Goal: Information Seeking & Learning: Learn about a topic

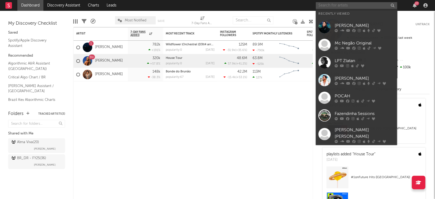
paste input "[PERSON_NAME]"
click at [338, 7] on input "[PERSON_NAME]" at bounding box center [356, 5] width 81 height 7
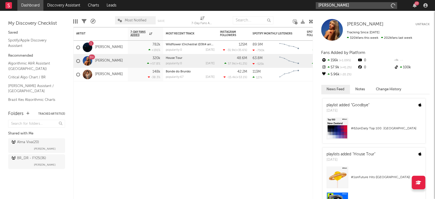
type input "[PERSON_NAME]"
click at [346, 6] on input "[PERSON_NAME]" at bounding box center [356, 5] width 81 height 7
click at [366, 1] on div "[PERSON_NAME] 27" at bounding box center [373, 5] width 114 height 11
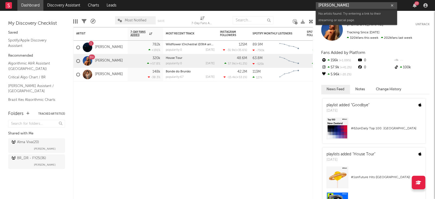
click at [367, 4] on input "[PERSON_NAME]" at bounding box center [356, 5] width 81 height 7
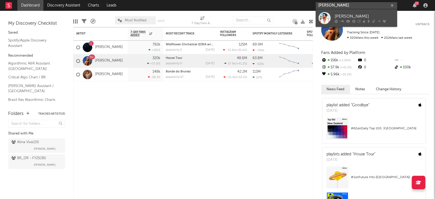
type input "[PERSON_NAME]"
click at [358, 12] on link "[PERSON_NAME]" at bounding box center [356, 18] width 81 height 18
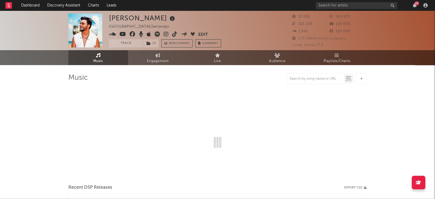
select select "6m"
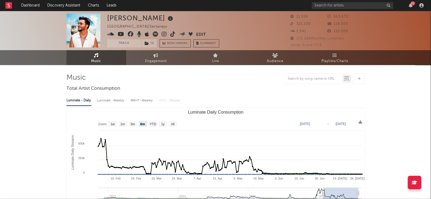
click at [197, 31] on button "Edit" at bounding box center [201, 34] width 10 height 7
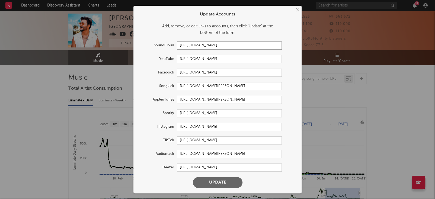
click at [225, 47] on input "[URL][DOMAIN_NAME]" at bounding box center [229, 46] width 105 height 8
click at [236, 63] on form "Update Accounts Add, remove, or edit links to accounts, then click 'Update' at …" at bounding box center [217, 99] width 163 height 182
click at [243, 59] on input "[URL][DOMAIN_NAME]" at bounding box center [229, 59] width 105 height 8
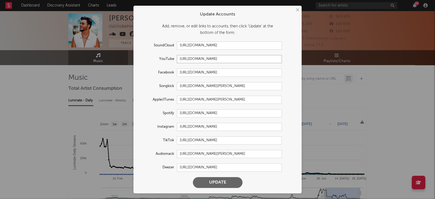
click at [243, 59] on input "[URL][DOMAIN_NAME]" at bounding box center [229, 59] width 105 height 8
click at [228, 116] on input "[URL][DOMAIN_NAME]" at bounding box center [229, 113] width 105 height 8
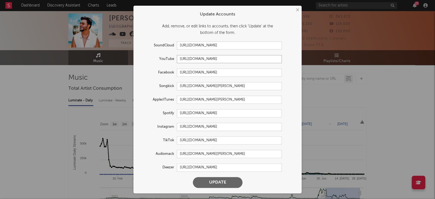
click at [238, 58] on input "[URL][DOMAIN_NAME]" at bounding box center [229, 59] width 105 height 8
click at [226, 127] on input "[URL][DOMAIN_NAME]" at bounding box center [229, 127] width 105 height 8
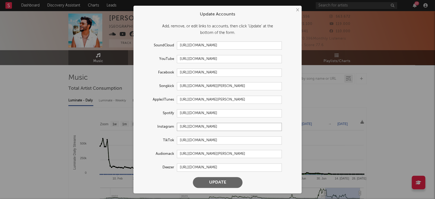
click at [226, 127] on input "[URL][DOMAIN_NAME]" at bounding box center [229, 127] width 105 height 8
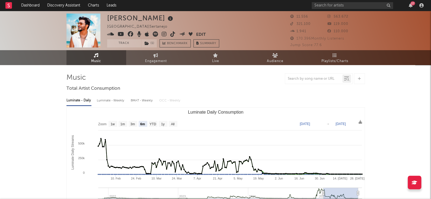
click at [324, 95] on div "× Update Accounts Add, remove, or edit links to accounts, then click 'Update' a…" at bounding box center [215, 99] width 431 height 199
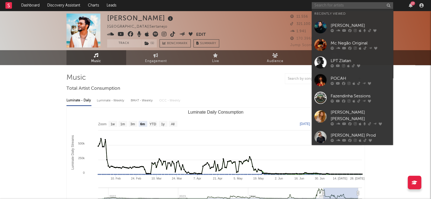
click at [341, 2] on input "text" at bounding box center [352, 5] width 81 height 7
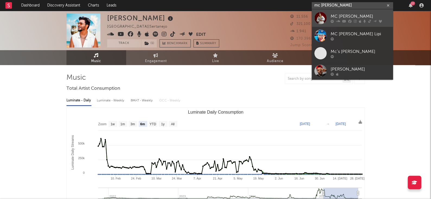
type input "mc [PERSON_NAME]"
click at [346, 20] on icon at bounding box center [344, 21] width 4 height 3
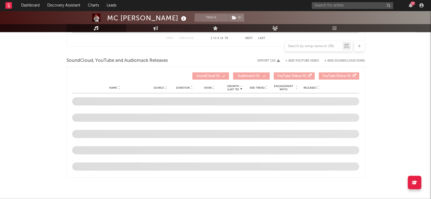
select select "6m"
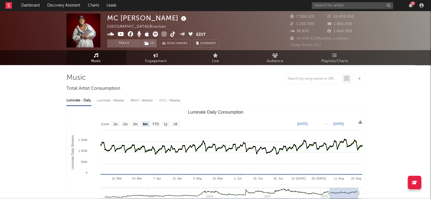
click at [128, 15] on div "MC [PERSON_NAME]" at bounding box center [147, 18] width 81 height 9
drag, startPoint x: 128, startPoint y: 15, endPoint x: 111, endPoint y: 17, distance: 17.5
click at [111, 17] on div "MC [PERSON_NAME]" at bounding box center [147, 18] width 81 height 9
drag, startPoint x: 111, startPoint y: 17, endPoint x: 140, endPoint y: 17, distance: 28.8
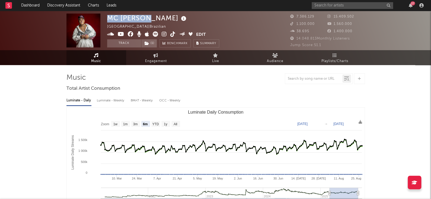
click at [140, 17] on div "MC [PERSON_NAME]" at bounding box center [147, 18] width 81 height 9
click at [341, 18] on span "15.409.502" at bounding box center [341, 17] width 27 height 4
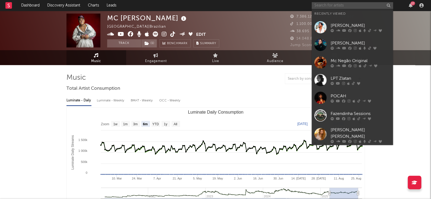
click at [351, 7] on input "text" at bounding box center [352, 5] width 81 height 7
paste input "[PERSON_NAME] & [PERSON_NAME]"
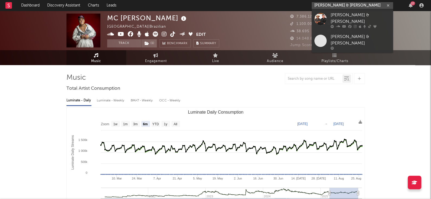
type input "[PERSON_NAME] & [PERSON_NAME]"
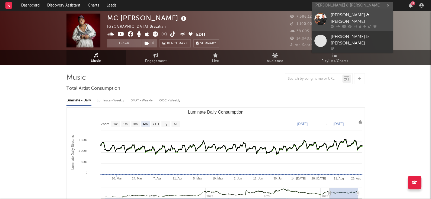
click at [363, 25] on div at bounding box center [361, 26] width 60 height 3
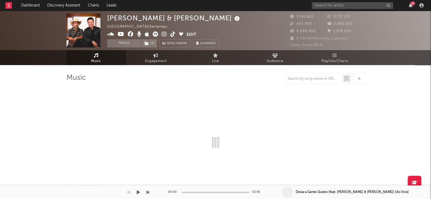
select select "6m"
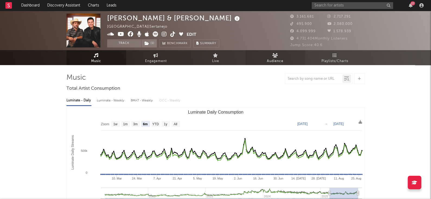
click at [281, 50] on link "Audience" at bounding box center [276, 57] width 60 height 15
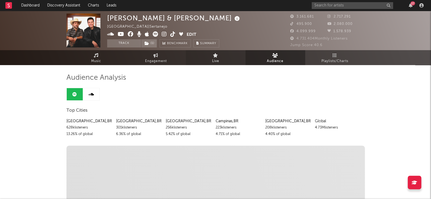
click at [200, 57] on link "Live" at bounding box center [216, 57] width 60 height 15
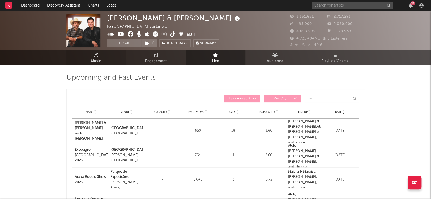
click at [101, 65] on link "Music" at bounding box center [96, 57] width 60 height 15
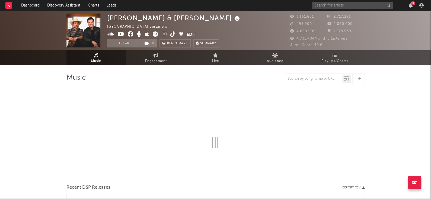
click at [100, 62] on span "Music" at bounding box center [96, 61] width 10 height 7
select select "6m"
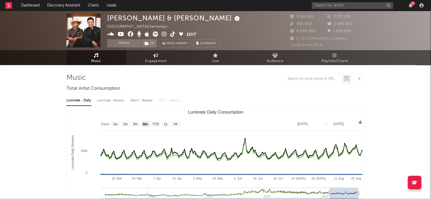
click at [109, 34] on icon at bounding box center [110, 33] width 7 height 5
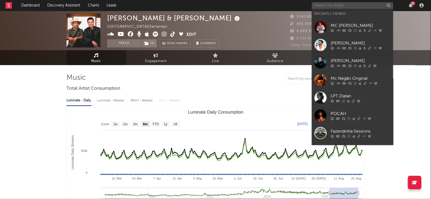
click at [370, 3] on input "text" at bounding box center [352, 5] width 81 height 7
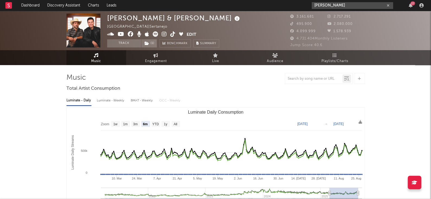
click at [371, 6] on input "[PERSON_NAME]" at bounding box center [352, 5] width 81 height 7
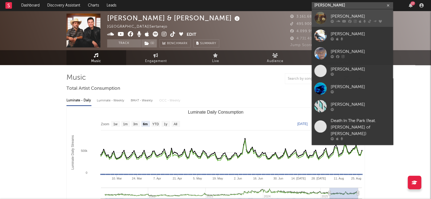
type input "[PERSON_NAME]"
click at [366, 15] on div "[PERSON_NAME]" at bounding box center [361, 16] width 60 height 7
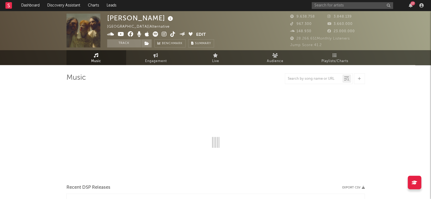
select select "6m"
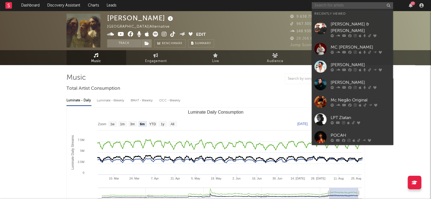
click at [356, 3] on input "text" at bounding box center [352, 5] width 81 height 7
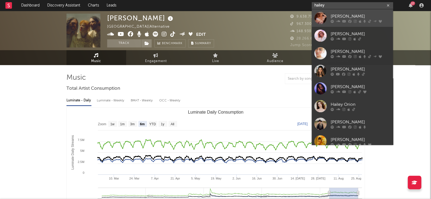
type input "hailey"
click at [351, 18] on div "[PERSON_NAME]" at bounding box center [361, 16] width 60 height 7
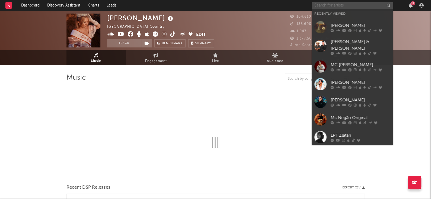
click at [357, 7] on input "text" at bounding box center [352, 5] width 81 height 7
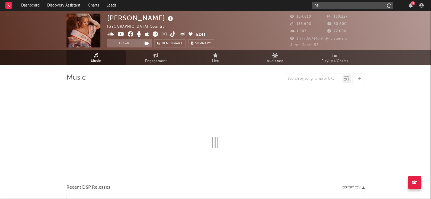
type input "hai"
select select "6m"
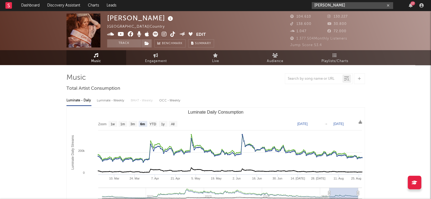
click at [361, 5] on input "[PERSON_NAME]" at bounding box center [352, 5] width 81 height 7
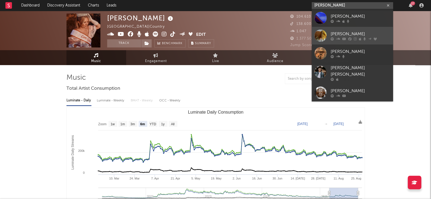
type input "[PERSON_NAME]"
click at [366, 31] on div "[PERSON_NAME]" at bounding box center [361, 34] width 60 height 7
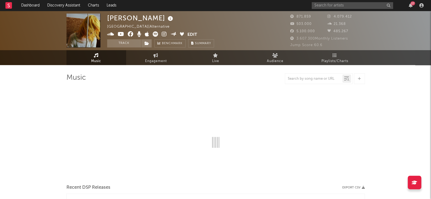
click at [225, 21] on div "[PERSON_NAME] [GEOGRAPHIC_DATA] | Alternative Edit Track Benchmark Summary" at bounding box center [195, 31] width 176 height 34
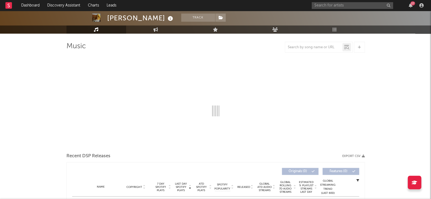
scroll to position [25, 0]
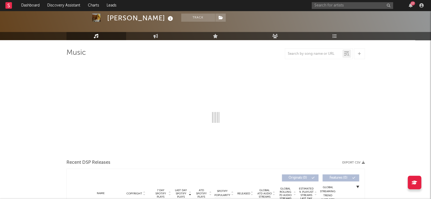
select select "6m"
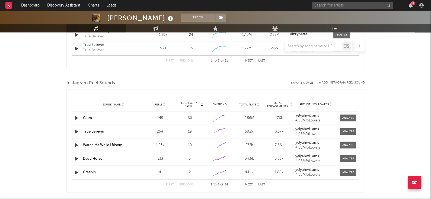
scroll to position [0, 0]
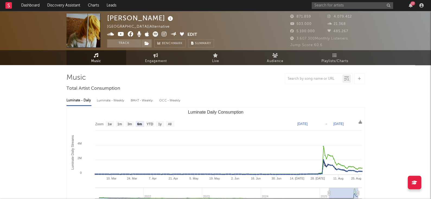
click at [323, 14] on div "871.859" at bounding box center [308, 17] width 37 height 7
drag, startPoint x: 190, startPoint y: 86, endPoint x: 190, endPoint y: 82, distance: 3.8
click at [190, 82] on div at bounding box center [215, 78] width 299 height 11
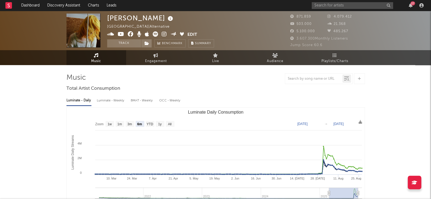
drag, startPoint x: 430, startPoint y: 37, endPoint x: 433, endPoint y: 49, distance: 12.4
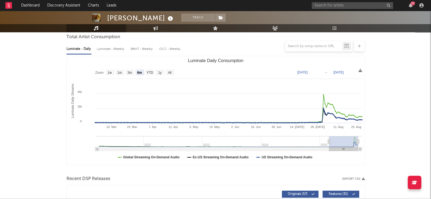
scroll to position [50, 0]
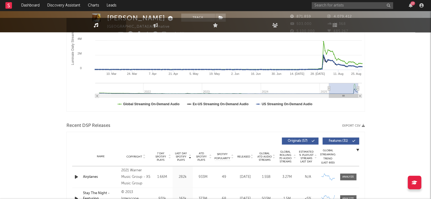
scroll to position [0, 0]
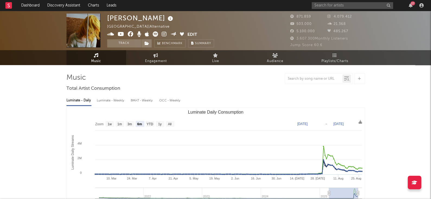
click at [360, 48] on div "Jump Score: 60.6" at bounding box center [327, 45] width 75 height 7
click at [319, 45] on span "Jump Score: 60.6" at bounding box center [306, 45] width 32 height 4
drag, startPoint x: 319, startPoint y: 45, endPoint x: 300, endPoint y: 29, distance: 25.2
click at [300, 29] on div "871.859 4.079.412 503.000 21.368 5.100.000 485.267 3.607.300 Monthly Listeners …" at bounding box center [327, 31] width 75 height 35
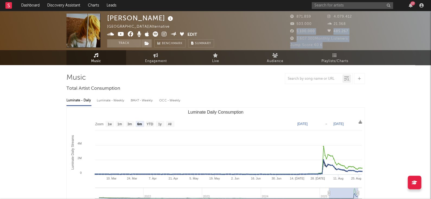
click at [300, 30] on span "5.100.000" at bounding box center [302, 32] width 25 height 4
drag, startPoint x: 300, startPoint y: 29, endPoint x: 319, endPoint y: 44, distance: 24.4
click at [319, 44] on div "871.859 4.079.412 503.000 21.368 5.100.000 485.267 3.607.300 Monthly Listeners …" at bounding box center [327, 31] width 75 height 35
click at [319, 44] on span "Jump Score: 60.6" at bounding box center [306, 45] width 32 height 4
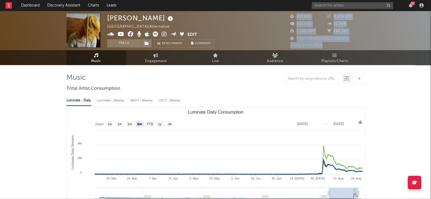
drag, startPoint x: 319, startPoint y: 44, endPoint x: 299, endPoint y: 16, distance: 34.7
click at [299, 16] on div "871.859 4.079.412 503.000 21.368 5.100.000 485.267 3.607.300 Monthly Listeners …" at bounding box center [327, 31] width 75 height 35
click at [299, 16] on span "871.859" at bounding box center [300, 17] width 21 height 4
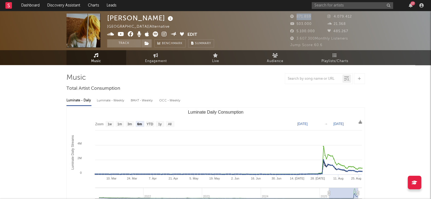
drag, startPoint x: 299, startPoint y: 16, endPoint x: 323, endPoint y: 49, distance: 41.1
click at [323, 49] on div "[PERSON_NAME] [GEOGRAPHIC_DATA] | Alternative Edit Track Benchmark Summary 871.…" at bounding box center [215, 30] width 431 height 39
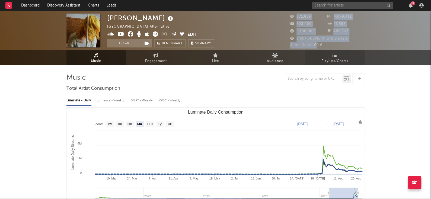
drag, startPoint x: 323, startPoint y: 49, endPoint x: 321, endPoint y: 51, distance: 2.9
click at [321, 51] on div "[PERSON_NAME] [GEOGRAPHIC_DATA] | Alternative Edit Track Benchmark Summary 871.…" at bounding box center [215, 38] width 431 height 54
click at [324, 46] on div "Jump Score: 60.6" at bounding box center [327, 45] width 75 height 7
drag, startPoint x: 324, startPoint y: 46, endPoint x: 302, endPoint y: 13, distance: 39.4
click at [302, 14] on div "871.859 4.079.412 503.000 21.368 5.100.000 485.267 3.607.300 Monthly Listeners …" at bounding box center [327, 31] width 75 height 35
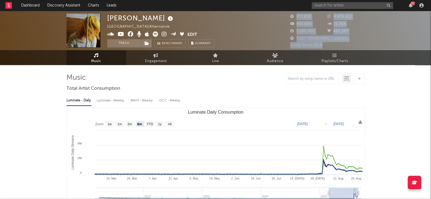
click at [302, 14] on div "871.859" at bounding box center [308, 17] width 37 height 7
drag, startPoint x: 302, startPoint y: 13, endPoint x: 347, endPoint y: 43, distance: 54.7
click at [347, 43] on div "871.859 4.079.412 503.000 21.368 5.100.000 485.267 3.607.300 Monthly Listeners …" at bounding box center [327, 31] width 75 height 35
click at [347, 43] on div "Jump Score: 60.6" at bounding box center [327, 45] width 75 height 7
drag, startPoint x: 347, startPoint y: 43, endPoint x: 302, endPoint y: 15, distance: 53.2
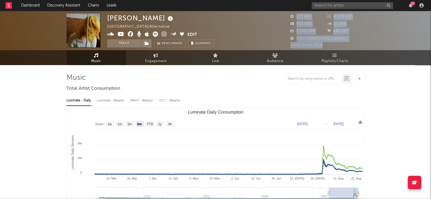
click at [302, 15] on div "871.859 4.079.412 503.000 21.368 5.100.000 485.267 3.607.300 Monthly Listeners …" at bounding box center [327, 31] width 75 height 35
click at [302, 15] on span "871.859" at bounding box center [300, 17] width 21 height 4
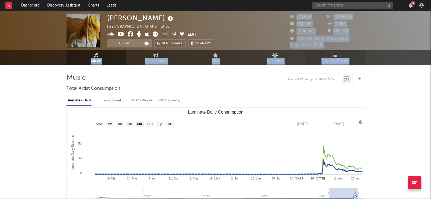
drag, startPoint x: 302, startPoint y: 15, endPoint x: 353, endPoint y: 52, distance: 63.2
click at [353, 52] on div "[PERSON_NAME] [GEOGRAPHIC_DATA] | Alternative Edit Track Benchmark Summary 871.…" at bounding box center [215, 38] width 431 height 54
click at [351, 46] on div "Jump Score: 60.6" at bounding box center [327, 45] width 75 height 7
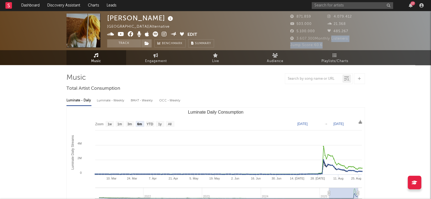
drag, startPoint x: 332, startPoint y: 36, endPoint x: 342, endPoint y: 43, distance: 12.3
click at [342, 43] on div "871.859 4.079.412 503.000 21.368 5.100.000 485.267 3.607.300 Monthly Listeners …" at bounding box center [327, 31] width 75 height 35
click at [342, 43] on div "Jump Score: 60.6" at bounding box center [327, 45] width 75 height 7
drag, startPoint x: 342, startPoint y: 43, endPoint x: 300, endPoint y: 15, distance: 49.5
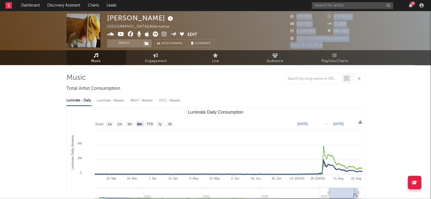
click at [300, 15] on div "871.859 4.079.412 503.000 21.368 5.100.000 485.267 3.607.300 Monthly Listeners …" at bounding box center [327, 31] width 75 height 35
click at [300, 15] on span "871.859" at bounding box center [300, 17] width 21 height 4
drag, startPoint x: 300, startPoint y: 15, endPoint x: 329, endPoint y: 43, distance: 39.7
click at [329, 43] on div "871.859 4.079.412 503.000 21.368 5.100.000 485.267 3.607.300 Monthly Listeners …" at bounding box center [327, 31] width 75 height 35
click at [329, 43] on div "Jump Score: 60.6" at bounding box center [327, 45] width 75 height 7
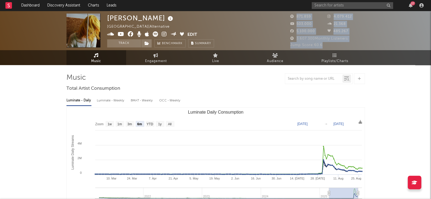
drag, startPoint x: 329, startPoint y: 43, endPoint x: 296, endPoint y: 15, distance: 42.9
click at [296, 15] on div "871.859 4.079.412 503.000 21.368 5.100.000 485.267 3.607.300 Monthly Listeners …" at bounding box center [327, 31] width 75 height 35
click at [296, 15] on span "871.859" at bounding box center [300, 17] width 21 height 4
drag, startPoint x: 296, startPoint y: 15, endPoint x: 330, endPoint y: 48, distance: 46.8
click at [330, 48] on div "871.859 4.079.412 503.000 21.368 5.100.000 485.267 3.607.300 Monthly Listeners …" at bounding box center [327, 31] width 75 height 35
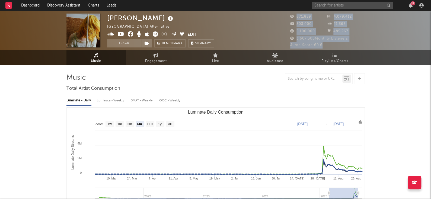
click at [330, 48] on div "Jump Score: 60.6" at bounding box center [327, 45] width 75 height 7
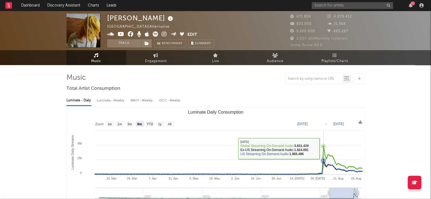
click at [323, 148] on icon "Luminate Daily Consumption" at bounding box center [323, 146] width 5 height 5
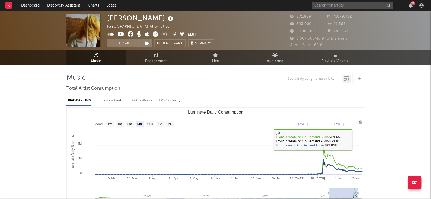
drag, startPoint x: 374, startPoint y: 132, endPoint x: 363, endPoint y: 161, distance: 31.1
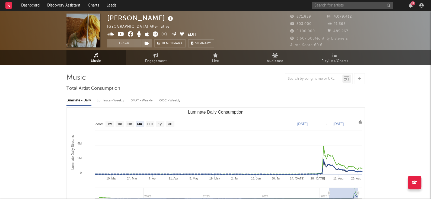
click at [431, 22] on div "[PERSON_NAME] [GEOGRAPHIC_DATA] | Alternative Edit Track Benchmark Summary 871.…" at bounding box center [215, 30] width 431 height 39
drag, startPoint x: 431, startPoint y: 22, endPoint x: 302, endPoint y: 47, distance: 131.3
click at [302, 47] on div "[PERSON_NAME] [GEOGRAPHIC_DATA] | Alternative Edit Track Benchmark Summary 871.…" at bounding box center [215, 30] width 431 height 39
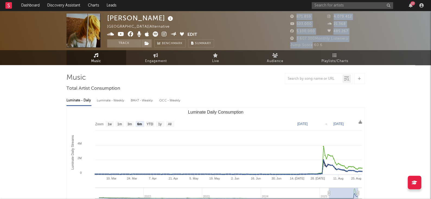
click at [302, 47] on span "Jump Score: 60.6" at bounding box center [306, 45] width 32 height 4
drag, startPoint x: 330, startPoint y: 47, endPoint x: 296, endPoint y: 14, distance: 46.8
click at [296, 14] on div "871.859 4.079.412 503.000 21.368 5.100.000 485.267 3.607.300 Monthly Listeners …" at bounding box center [327, 31] width 75 height 35
click at [296, 15] on span "871.859" at bounding box center [300, 17] width 21 height 4
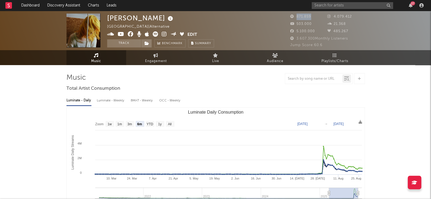
click at [296, 15] on span "871.859" at bounding box center [300, 17] width 21 height 4
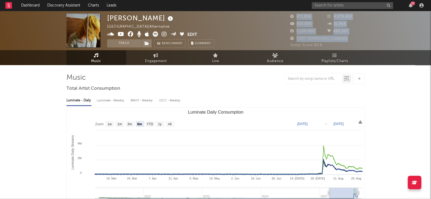
drag, startPoint x: 296, startPoint y: 14, endPoint x: 313, endPoint y: 36, distance: 27.8
click at [313, 36] on div "871.859 4.079.412 503.000 21.368 5.100.000 485.267 3.607.300 Monthly Listeners …" at bounding box center [327, 31] width 75 height 35
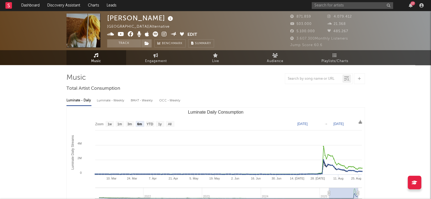
click at [325, 48] on div "Jump Score: 60.6" at bounding box center [327, 45] width 75 height 7
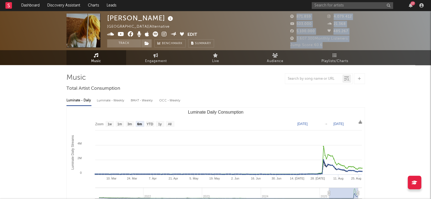
drag, startPoint x: 325, startPoint y: 48, endPoint x: 299, endPoint y: 18, distance: 39.6
click at [299, 18] on div "871.859 4.079.412 503.000 21.368 5.100.000 485.267 3.607.300 Monthly Listeners …" at bounding box center [327, 31] width 75 height 35
click at [299, 18] on span "871.859" at bounding box center [300, 17] width 21 height 4
drag, startPoint x: 299, startPoint y: 18, endPoint x: 333, endPoint y: 41, distance: 41.2
click at [333, 41] on div "871.859 4.079.412 503.000 21.368 5.100.000 485.267 3.607.300 Monthly Listeners …" at bounding box center [327, 31] width 75 height 35
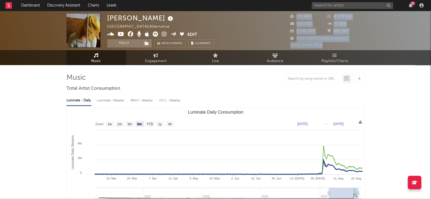
click at [333, 41] on div "3.607.300 Monthly Listeners" at bounding box center [327, 39] width 75 height 7
drag, startPoint x: 324, startPoint y: 49, endPoint x: 328, endPoint y: 52, distance: 5.2
click at [328, 52] on div "[PERSON_NAME] [GEOGRAPHIC_DATA] | Alternative Edit Track Benchmark Summary 871.…" at bounding box center [215, 38] width 431 height 54
click at [338, 35] on div "871.859 4.079.412 503.000 21.368 5.100.000 485.267" at bounding box center [327, 25] width 75 height 22
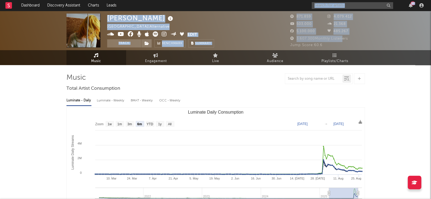
drag, startPoint x: 340, startPoint y: 37, endPoint x: 297, endPoint y: 7, distance: 52.3
click at [306, 27] on div "503.000" at bounding box center [308, 24] width 37 height 7
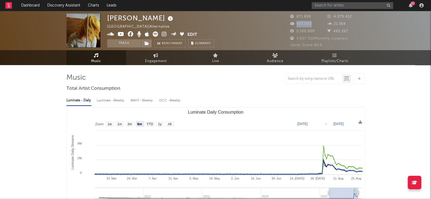
click at [306, 27] on div "503.000" at bounding box center [308, 24] width 37 height 7
click at [315, 37] on span "3.607.300 Monthly Listeners" at bounding box center [319, 39] width 58 height 4
drag, startPoint x: 315, startPoint y: 36, endPoint x: 305, endPoint y: 27, distance: 13.6
click at [305, 27] on div "871.859 4.079.412 503.000 21.368 5.100.000 485.267 3.607.300 Monthly Listeners …" at bounding box center [327, 31] width 75 height 35
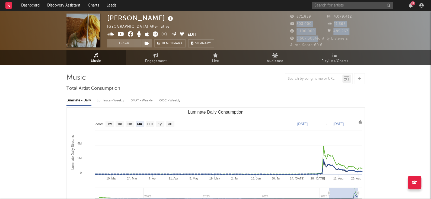
click at [305, 27] on div "503.000" at bounding box center [308, 24] width 37 height 7
drag, startPoint x: 305, startPoint y: 27, endPoint x: 328, endPoint y: 42, distance: 27.3
click at [328, 42] on div "871.859 4.079.412 503.000 21.368 5.100.000 485.267 3.607.300 Monthly Listeners …" at bounding box center [327, 31] width 75 height 35
click at [328, 42] on div "Jump Score: 60.6" at bounding box center [327, 45] width 75 height 7
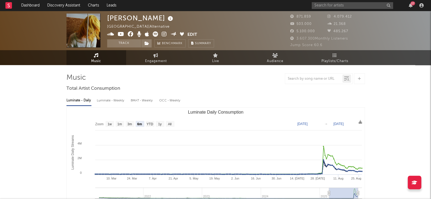
click at [328, 42] on div "Jump Score: 60.6" at bounding box center [327, 45] width 75 height 7
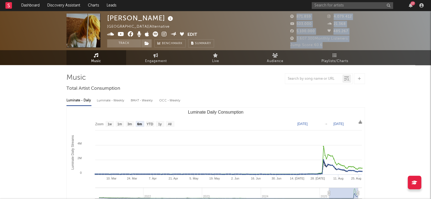
drag, startPoint x: 328, startPoint y: 42, endPoint x: 307, endPoint y: 18, distance: 31.8
click at [307, 18] on div "871.859 4.079.412 503.000 21.368 5.100.000 485.267 3.607.300 Monthly Listeners …" at bounding box center [327, 31] width 75 height 35
click at [307, 18] on span "871.859" at bounding box center [300, 17] width 21 height 4
drag, startPoint x: 307, startPoint y: 18, endPoint x: 322, endPoint y: 44, distance: 30.2
click at [322, 44] on div "871.859 4.079.412 503.000 21.368 5.100.000 485.267 3.607.300 Monthly Listeners …" at bounding box center [327, 31] width 75 height 35
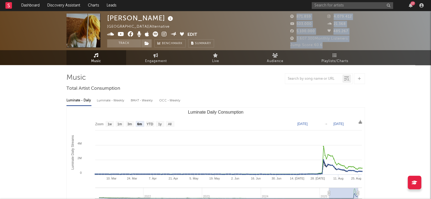
click at [322, 44] on span "Jump Score: 60.6" at bounding box center [306, 45] width 32 height 4
